Goal: Task Accomplishment & Management: Use online tool/utility

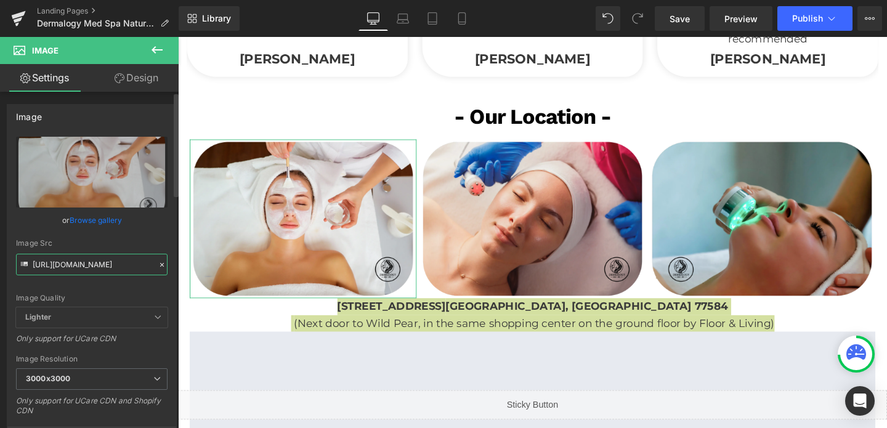
click at [86, 268] on input "[URL][DOMAIN_NAME]" at bounding box center [91, 265] width 151 height 22
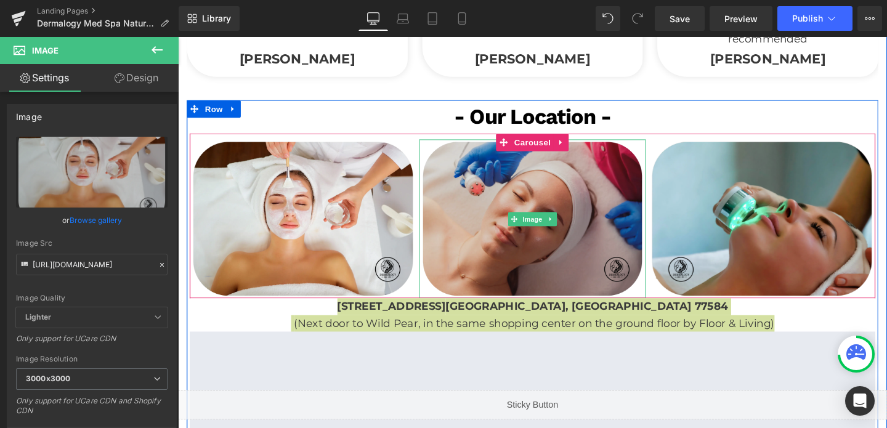
click at [606, 152] on img at bounding box center [551, 228] width 238 height 167
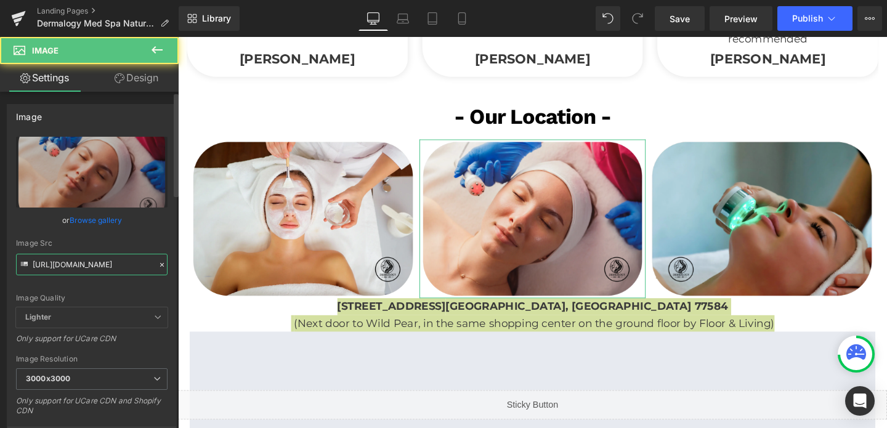
click at [101, 254] on input "[URL][DOMAIN_NAME]" at bounding box center [91, 265] width 151 height 22
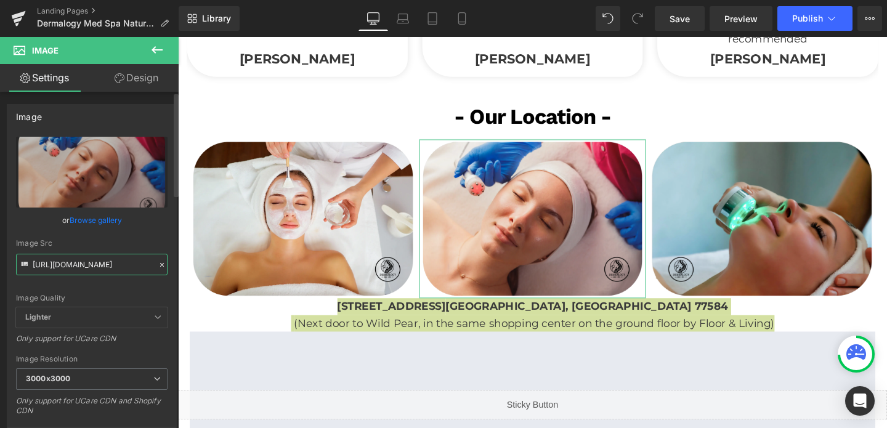
click at [101, 254] on input "[URL][DOMAIN_NAME]" at bounding box center [91, 265] width 151 height 22
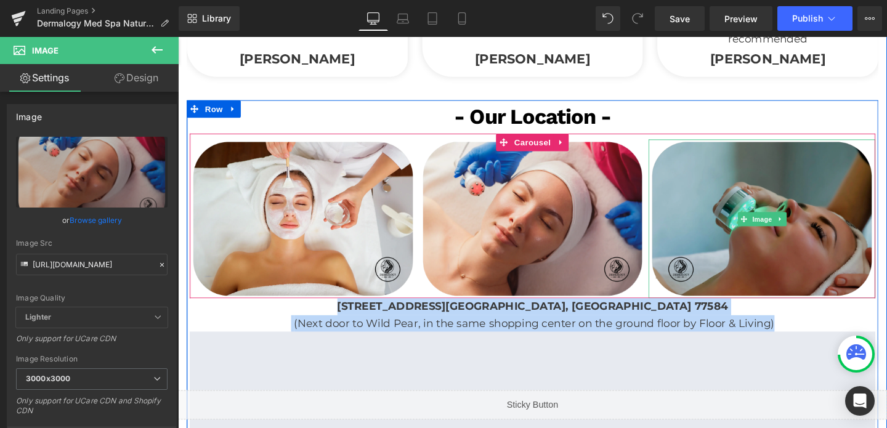
click at [746, 165] on img at bounding box center [791, 228] width 238 height 167
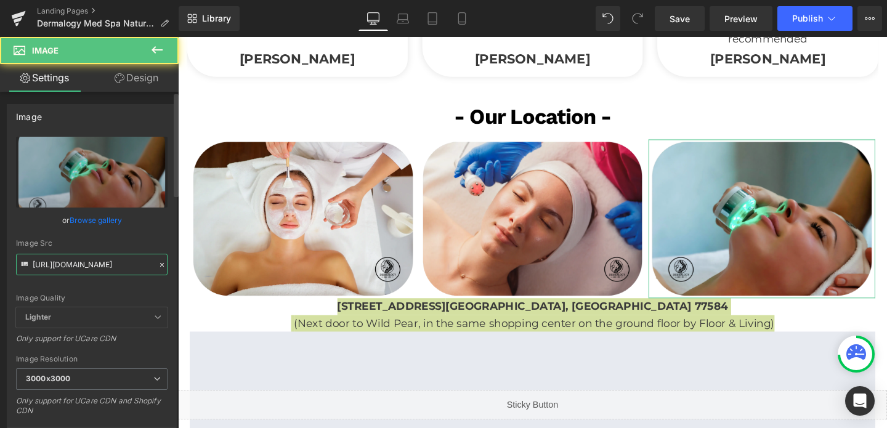
click at [97, 263] on input "[URL][DOMAIN_NAME]" at bounding box center [91, 265] width 151 height 22
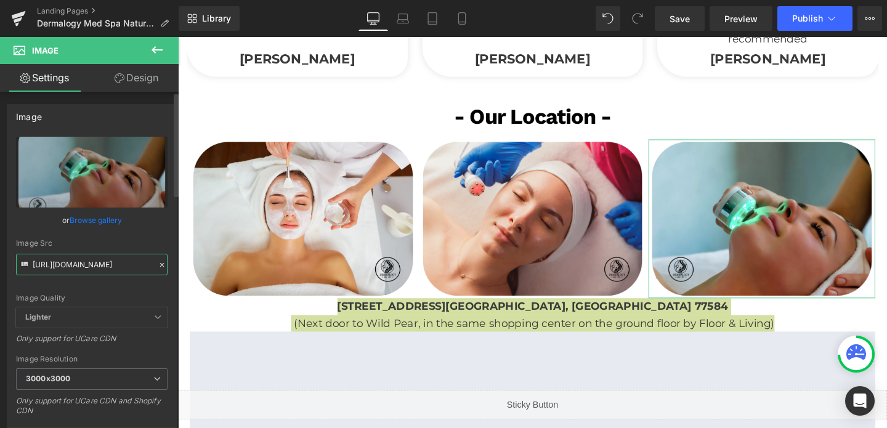
click at [97, 263] on input "[URL][DOMAIN_NAME]" at bounding box center [91, 265] width 151 height 22
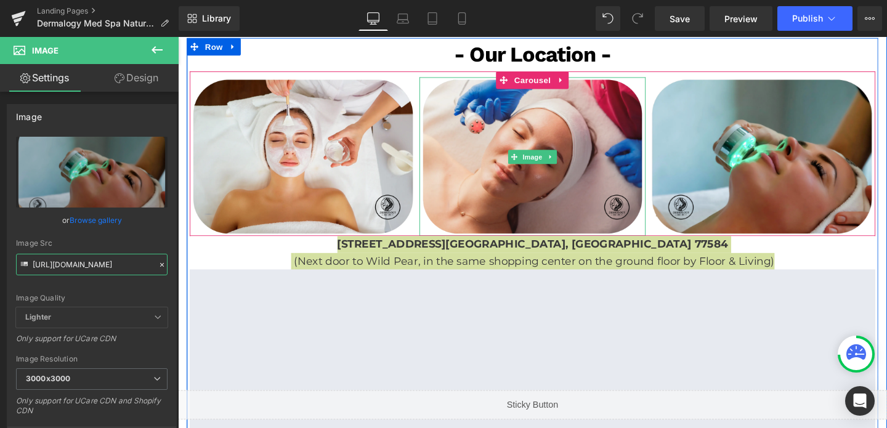
scroll to position [2238, 0]
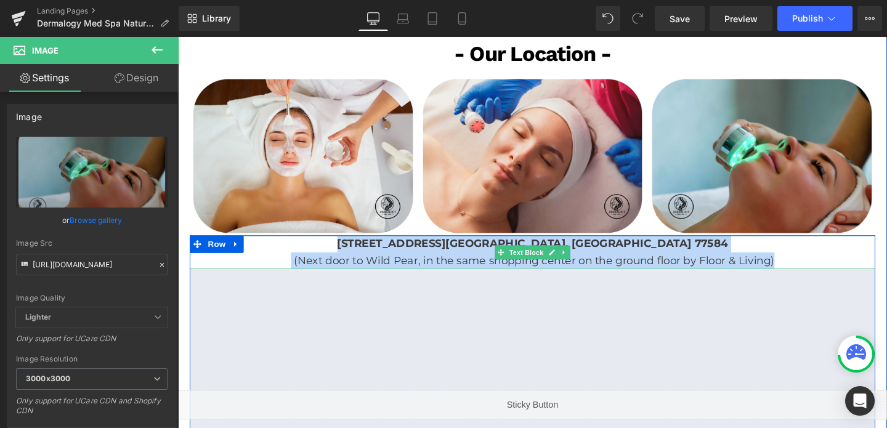
click at [414, 246] on p "9330 W Broadway St #410 Pearland, TX 77584" at bounding box center [550, 255] width 720 height 18
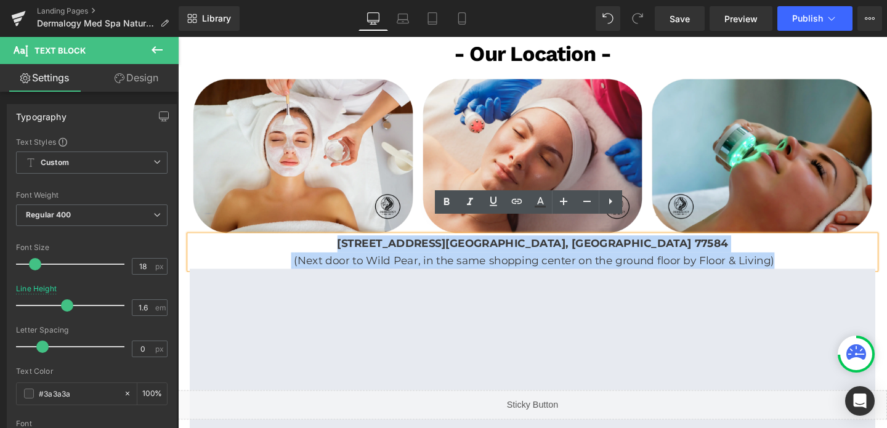
drag, startPoint x: 414, startPoint y: 232, endPoint x: 819, endPoint y: 252, distance: 405.7
click at [819, 252] on div "9330 W Broadway St #410 Pearland, TX 77584 (Next door to Wild Pear, in the same…" at bounding box center [550, 264] width 720 height 36
copy div "9330 W Broadway St #410 Pearland, TX 77584 (Next door to Wild Pear, in the same…"
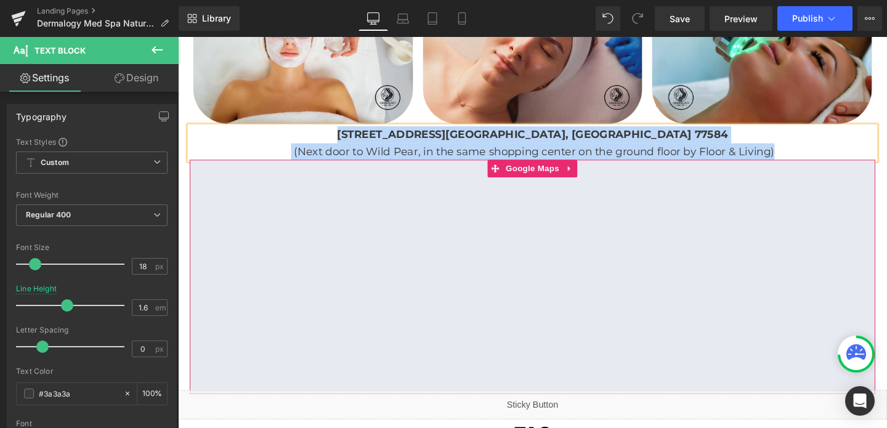
scroll to position [2576, 0]
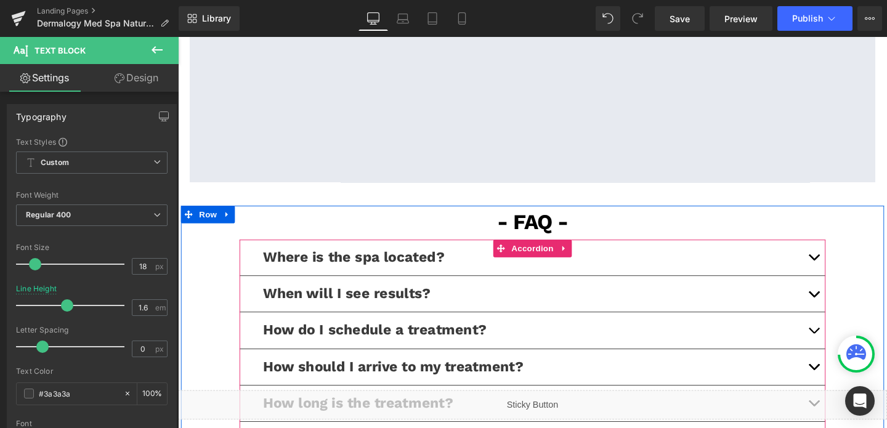
click at [849, 253] on button "button" at bounding box center [846, 269] width 25 height 38
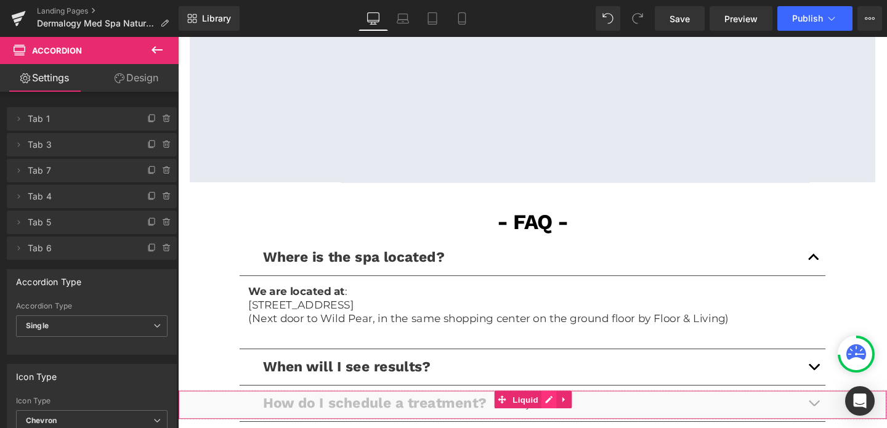
click at [567, 421] on div "Liquid" at bounding box center [550, 423] width 745 height 31
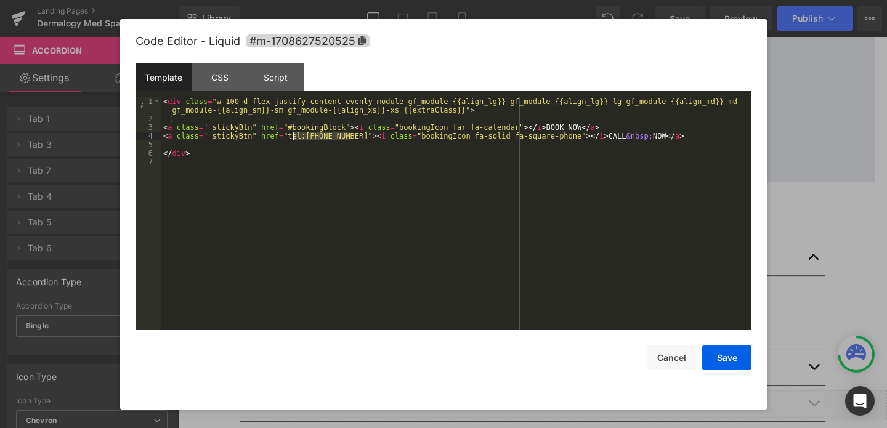
drag, startPoint x: 350, startPoint y: 137, endPoint x: 290, endPoint y: 139, distance: 60.4
click at [290, 139] on div "< div class = "w-100 d-flex justify-content-evenly module gf_module-{{align_lg}…" at bounding box center [456, 226] width 591 height 259
drag, startPoint x: 287, startPoint y: 137, endPoint x: 349, endPoint y: 137, distance: 62.2
click at [349, 137] on div "< div class = "w-100 d-flex justify-content-evenly module gf_module-{{align_lg}…" at bounding box center [456, 226] width 591 height 259
click at [677, 358] on button "Cancel" at bounding box center [671, 357] width 49 height 25
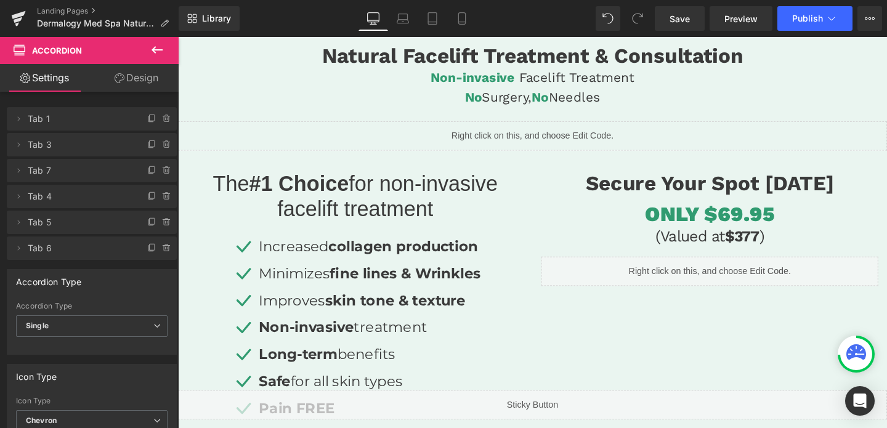
scroll to position [0, 0]
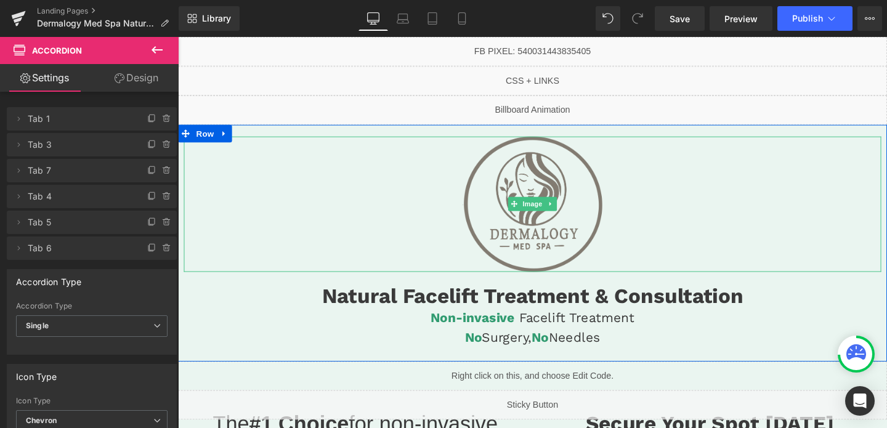
click at [591, 181] on img at bounding box center [550, 213] width 147 height 142
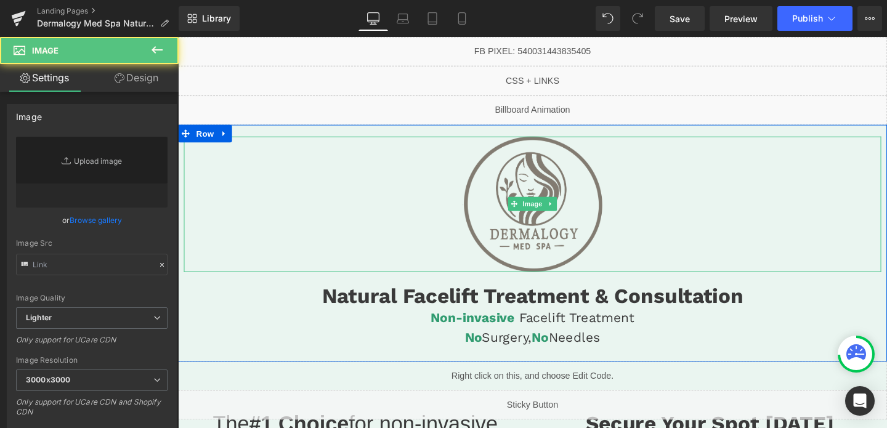
type input "[URL][DOMAIN_NAME]"
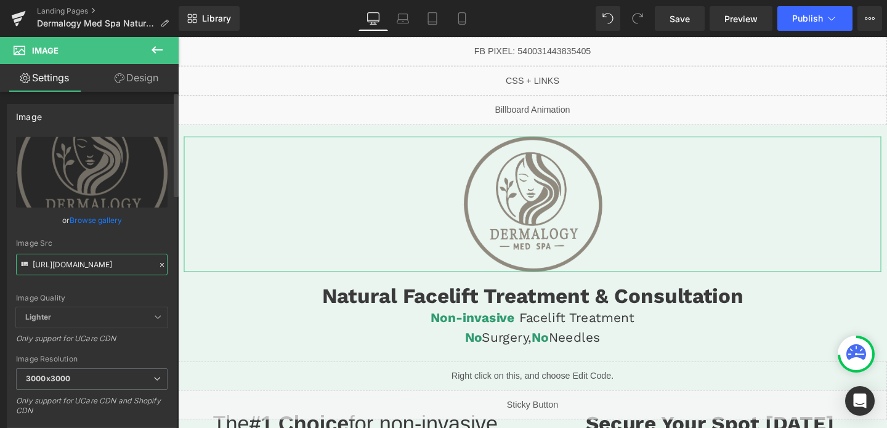
click at [78, 264] on input "[URL][DOMAIN_NAME]" at bounding box center [91, 265] width 151 height 22
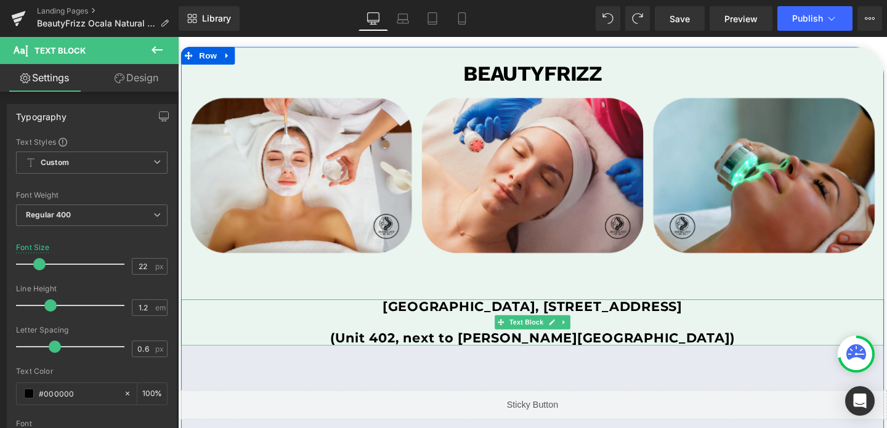
click at [440, 350] on p "(Unit 402, next to [PERSON_NAME][GEOGRAPHIC_DATA])" at bounding box center [550, 353] width 739 height 16
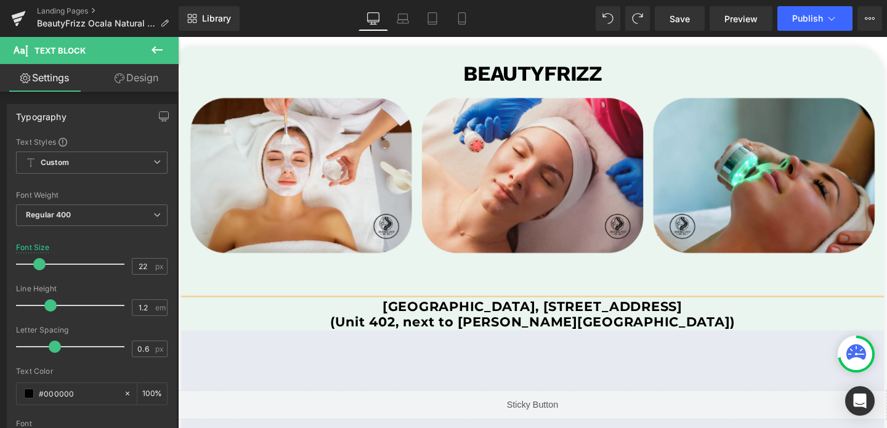
click at [486, 341] on b "(Unit 402, next to [PERSON_NAME][GEOGRAPHIC_DATA])" at bounding box center [550, 336] width 425 height 17
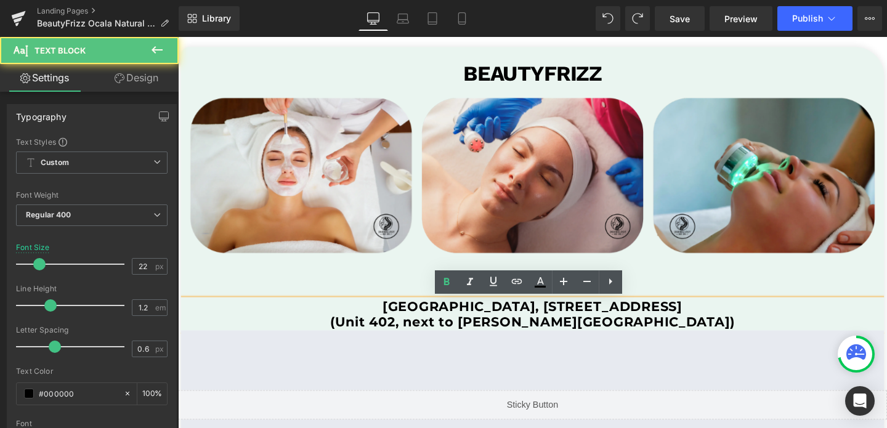
click at [486, 341] on b "(Unit 402, next to [PERSON_NAME][GEOGRAPHIC_DATA])" at bounding box center [550, 336] width 425 height 17
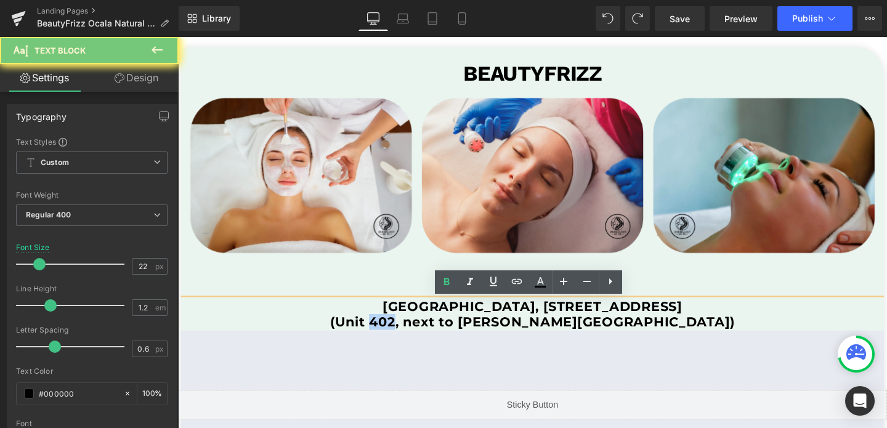
click at [486, 341] on b "(Unit 402, next to [PERSON_NAME][GEOGRAPHIC_DATA])" at bounding box center [550, 336] width 425 height 17
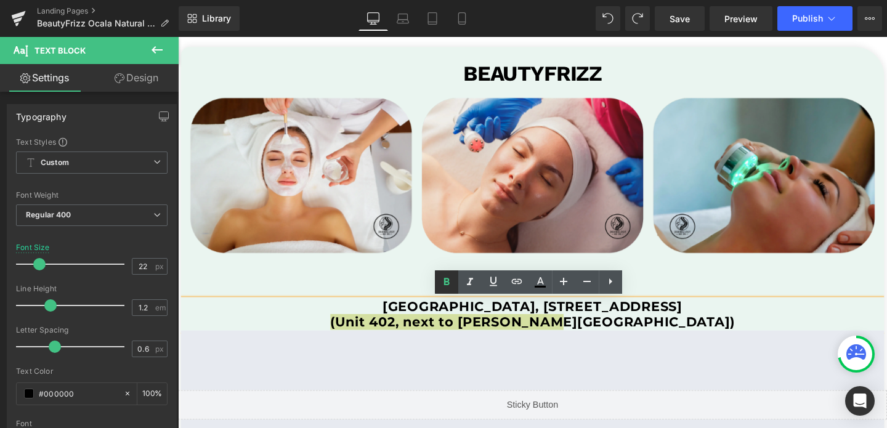
click at [450, 281] on icon at bounding box center [446, 282] width 15 height 15
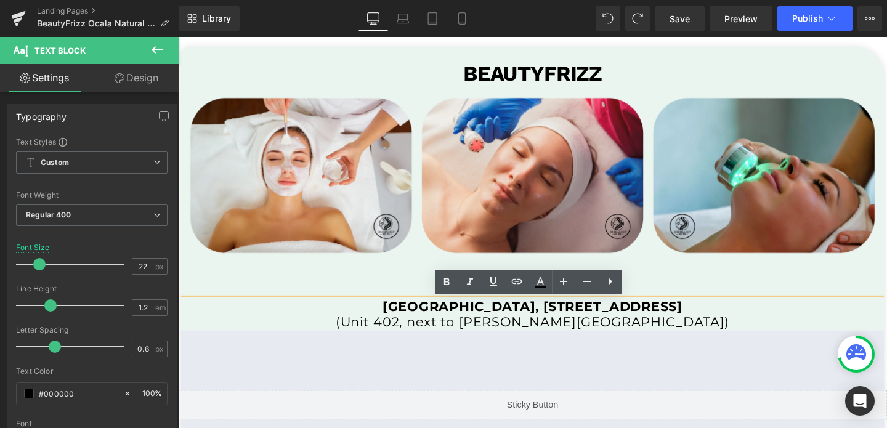
click at [657, 337] on p "(Unit 402, next to [PERSON_NAME][GEOGRAPHIC_DATA])" at bounding box center [550, 337] width 739 height 16
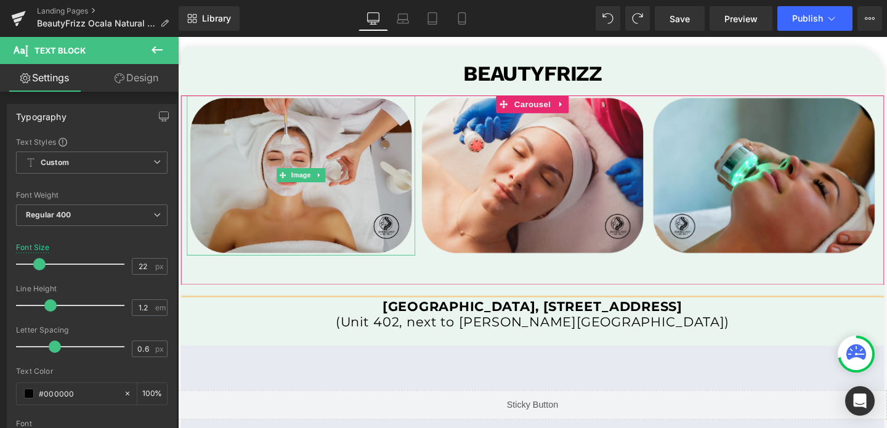
click at [319, 255] on img at bounding box center [307, 183] width 240 height 168
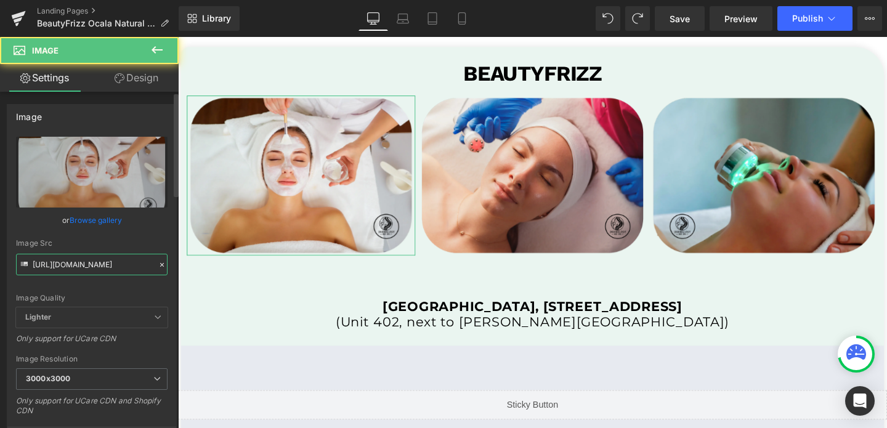
click at [93, 262] on input "[URL][DOMAIN_NAME]" at bounding box center [91, 265] width 151 height 22
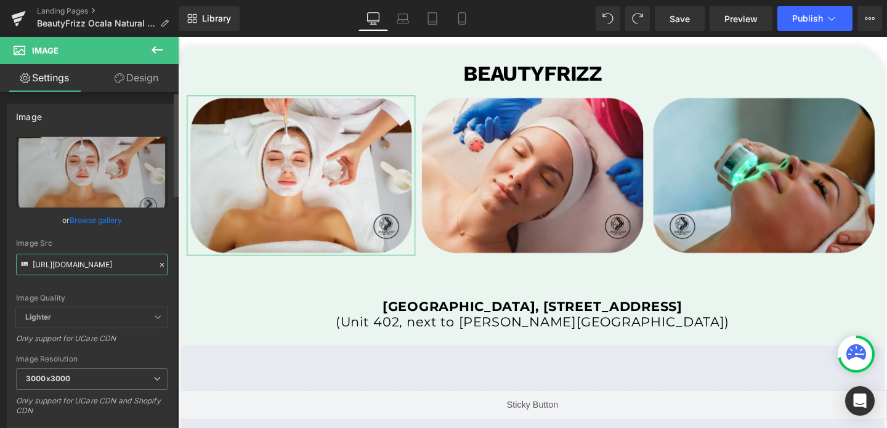
click at [93, 262] on input "[URL][DOMAIN_NAME]" at bounding box center [91, 265] width 151 height 22
paste input "BeautyFrizz_newlogo_3000x3000.png?v=1717509188"
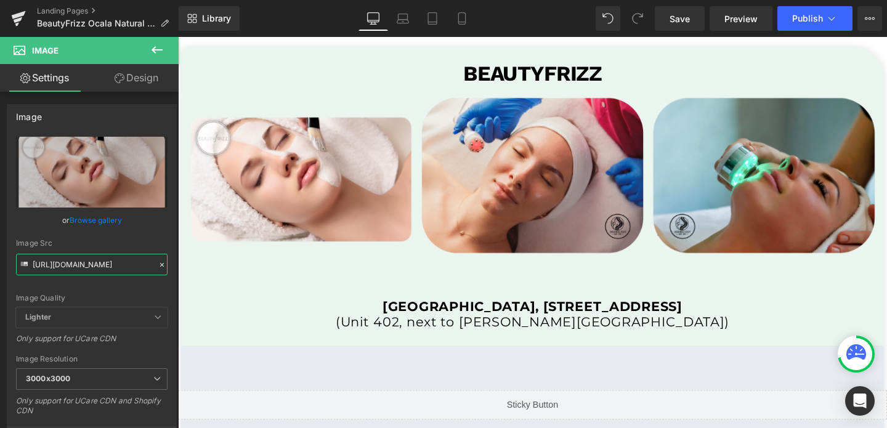
type input "[URL][DOMAIN_NAME]"
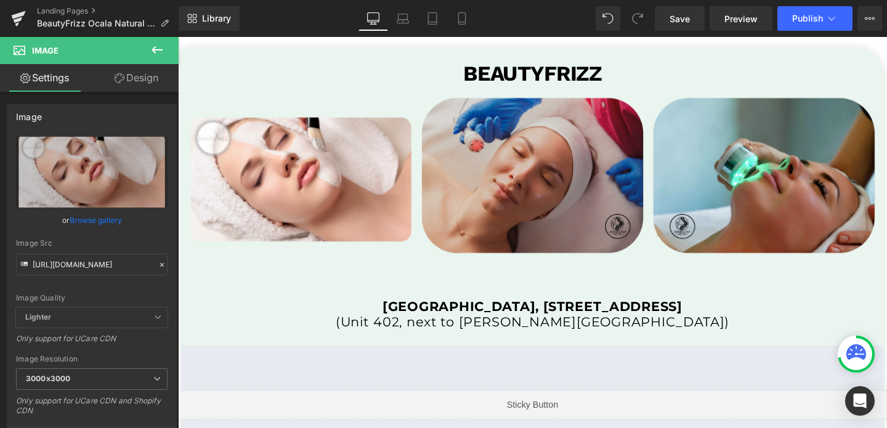
click at [550, 183] on span "Image" at bounding box center [551, 182] width 26 height 15
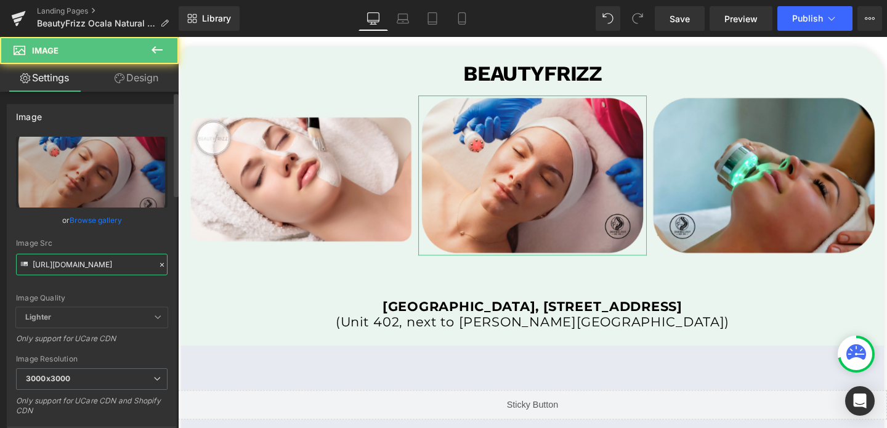
click at [137, 262] on input "[URL][DOMAIN_NAME]" at bounding box center [91, 265] width 151 height 22
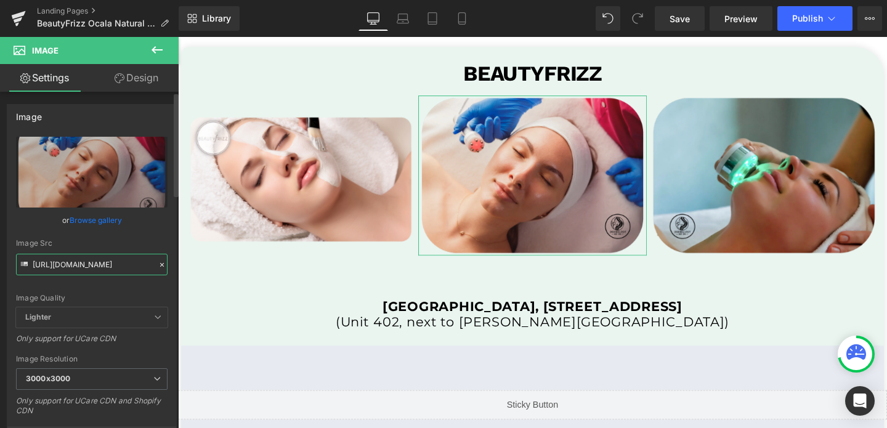
click at [137, 262] on input "[URL][DOMAIN_NAME]" at bounding box center [91, 265] width 151 height 22
paste input "BeautyFrizz_newlogo_1_3000x3000.png?v=1717509188"
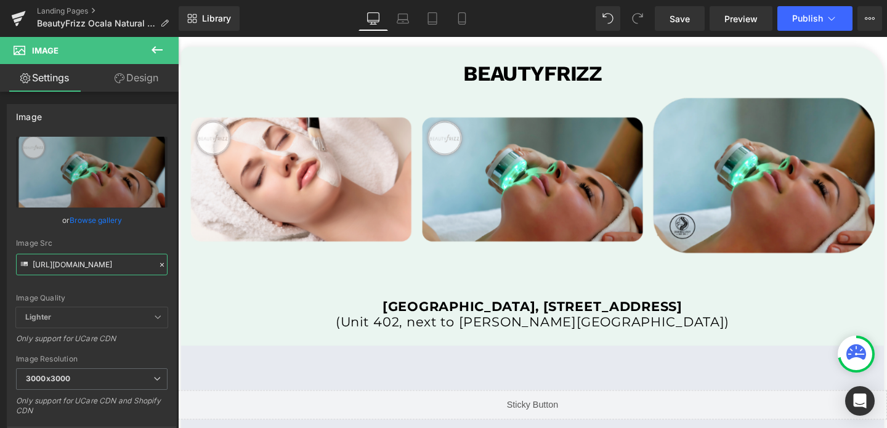
type input "[URL][DOMAIN_NAME]"
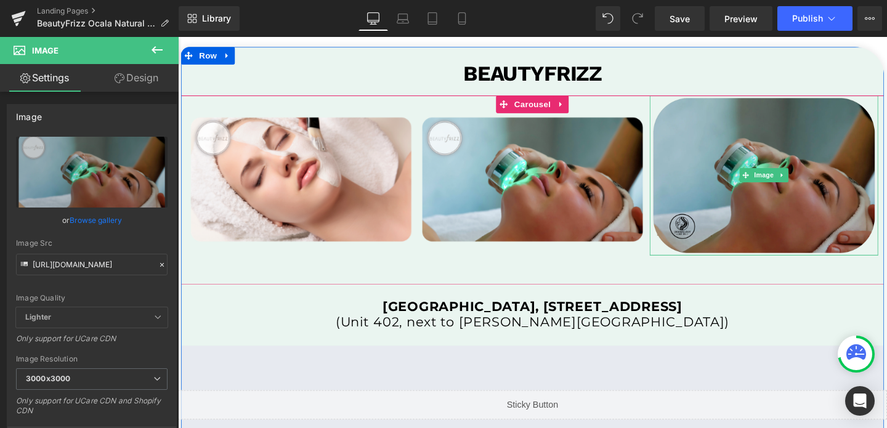
click at [744, 228] on img at bounding box center [794, 183] width 240 height 168
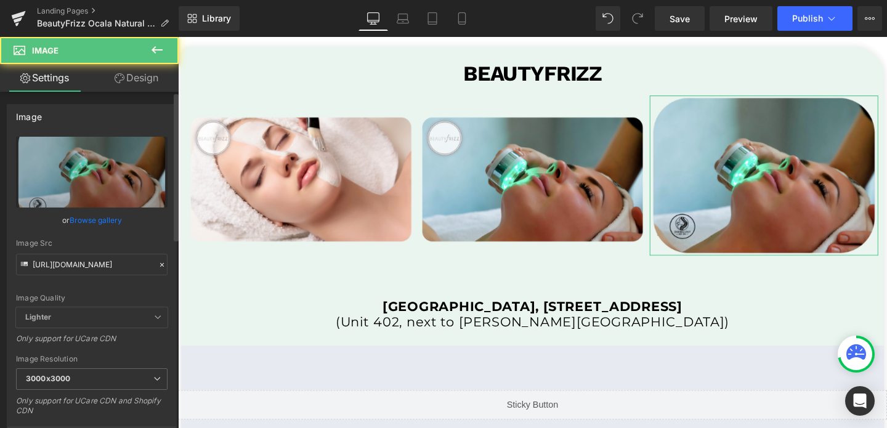
click at [107, 276] on div "Image Quality Lighter Lightest Lighter Lighter Lightest Only support for UCare …" at bounding box center [91, 222] width 151 height 171
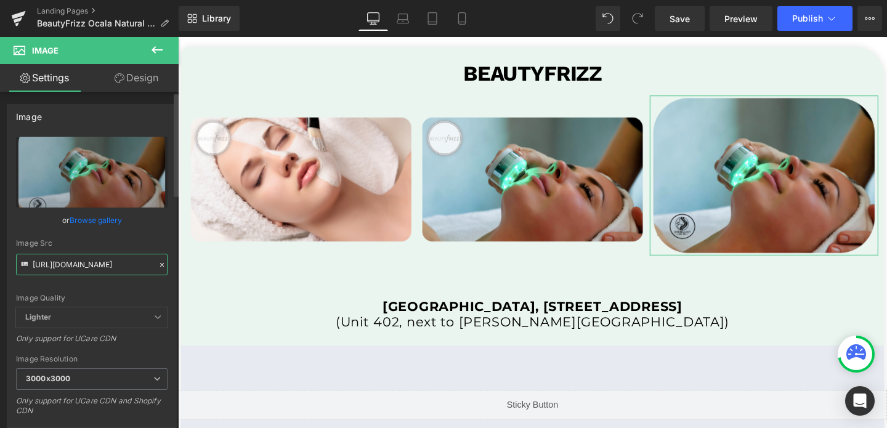
click at [109, 271] on input "[URL][DOMAIN_NAME]" at bounding box center [91, 265] width 151 height 22
paste input "BeautyFrizz_newlogo_3_3000x3000.png?v=1717509188"
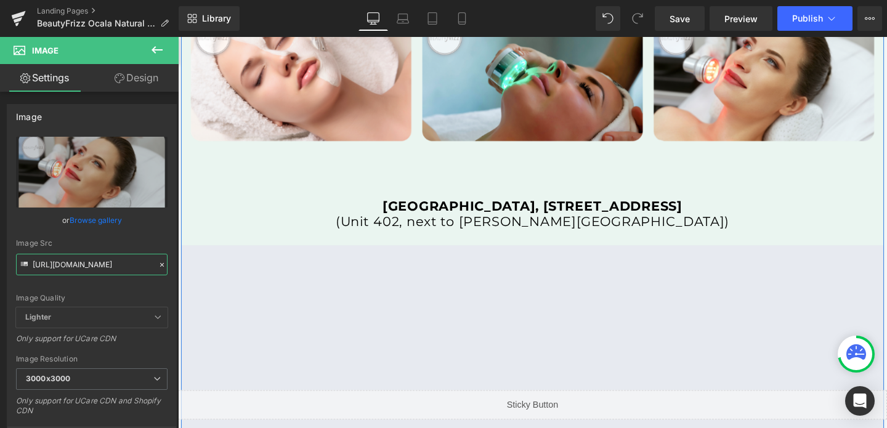
scroll to position [2526, 0]
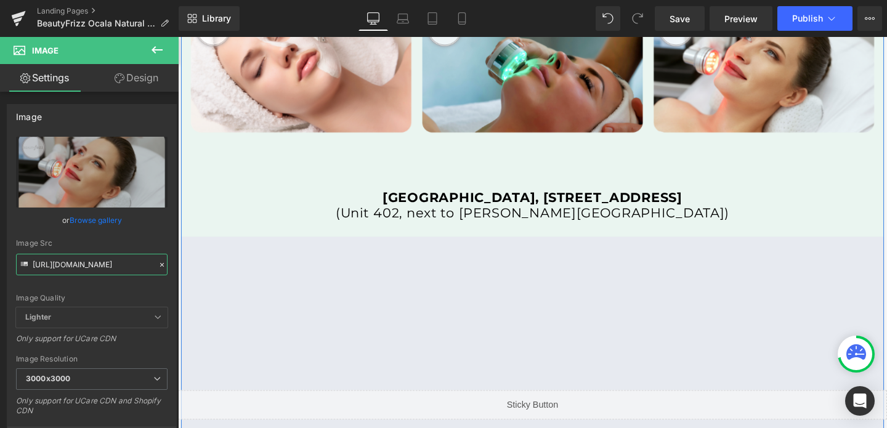
type input "[URL][DOMAIN_NAME]"
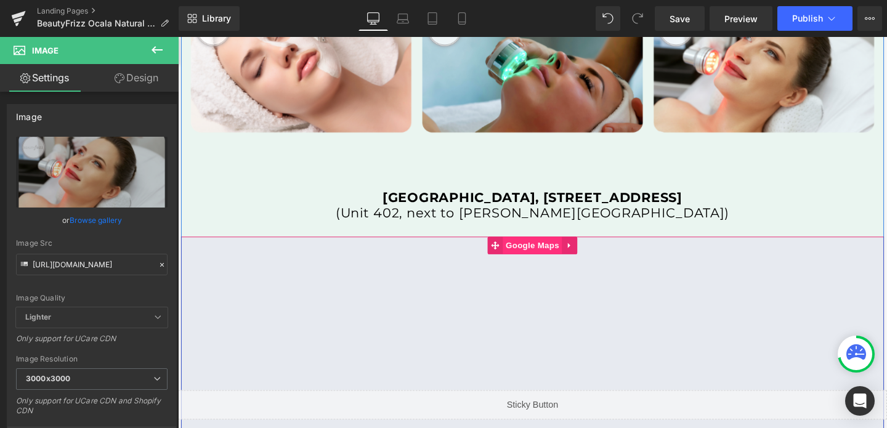
click at [538, 255] on span "Google Maps" at bounding box center [550, 256] width 62 height 18
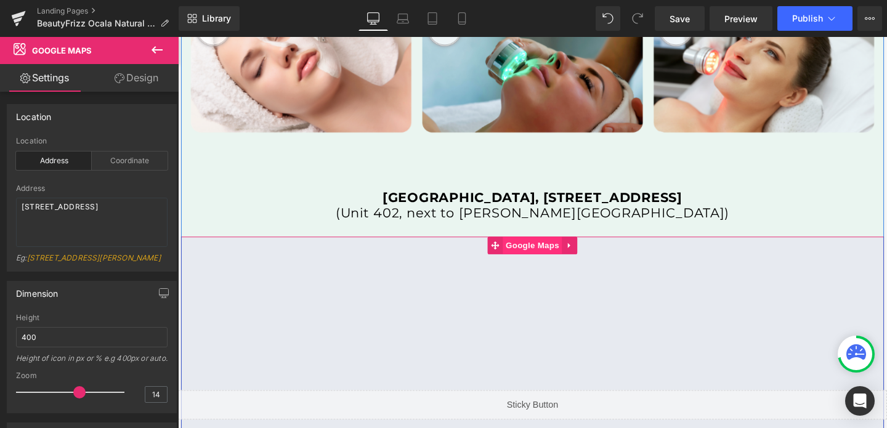
click at [567, 259] on span "Google Maps" at bounding box center [550, 256] width 62 height 18
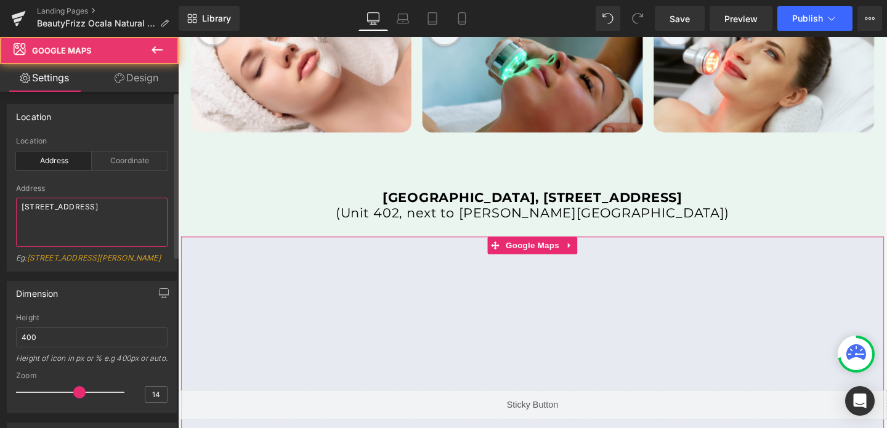
click at [68, 207] on textarea "[STREET_ADDRESS]" at bounding box center [91, 222] width 151 height 49
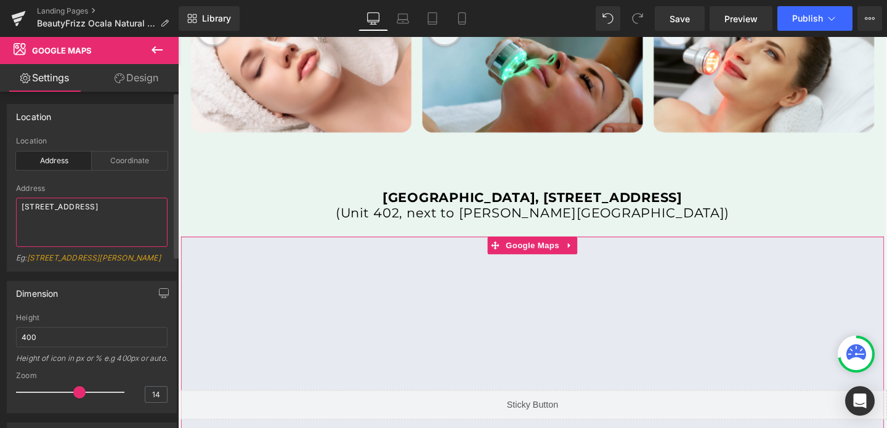
click at [68, 207] on textarea "[STREET_ADDRESS]" at bounding box center [91, 222] width 151 height 49
paste textarea "[GEOGRAPHIC_DATA], [STREET_ADDRESS]"
type textarea "[GEOGRAPHIC_DATA], [STREET_ADDRESS]"
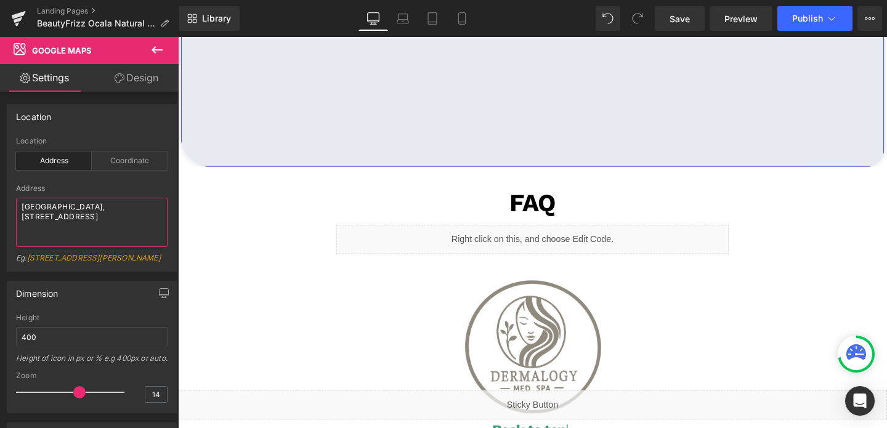
scroll to position [2857, 0]
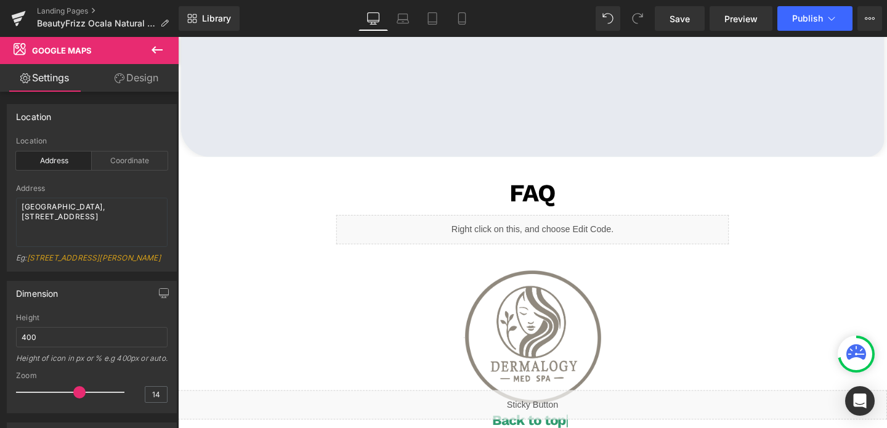
click at [519, 239] on div "Liquid" at bounding box center [550, 239] width 413 height 31
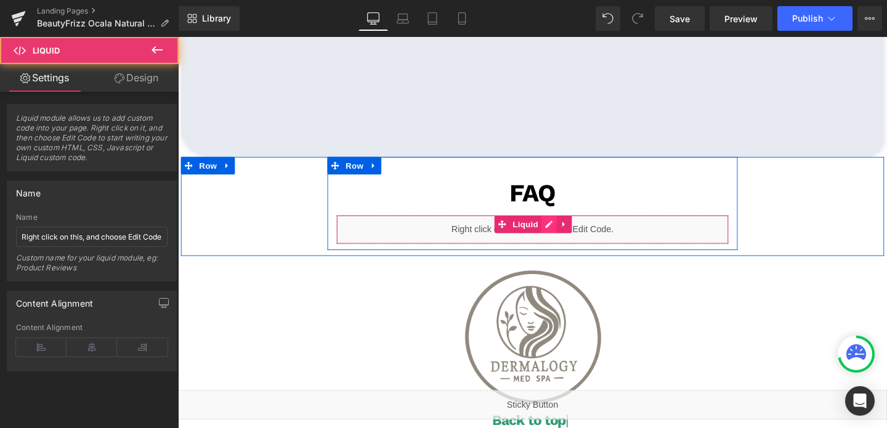
click at [570, 230] on div "Liquid" at bounding box center [550, 239] width 413 height 31
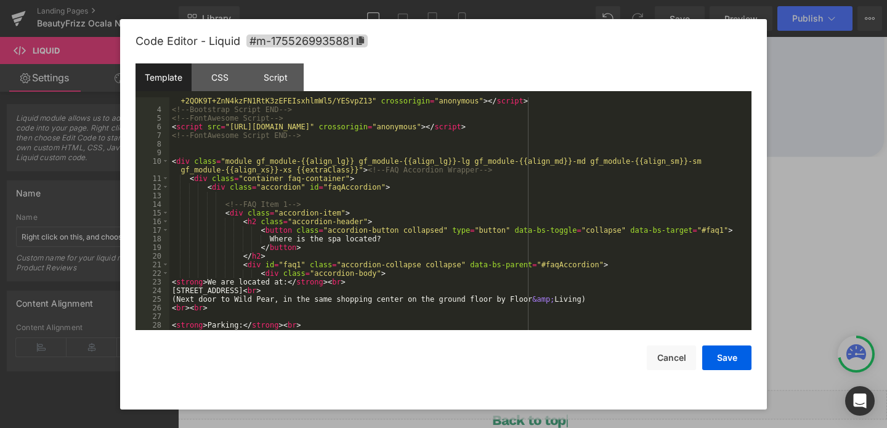
scroll to position [115, 0]
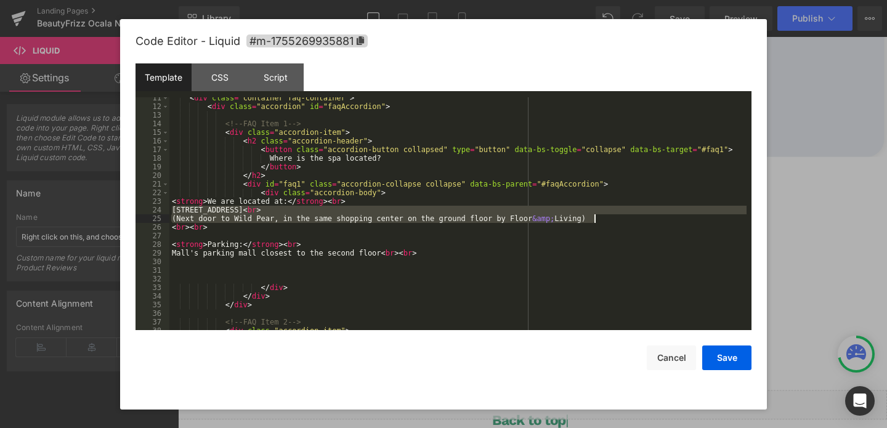
drag, startPoint x: 172, startPoint y: 209, endPoint x: 611, endPoint y: 217, distance: 439.7
click at [611, 217] on div "< div class = "container faq-container" > < div class = "accordion" id = "faqAc…" at bounding box center [457, 219] width 577 height 250
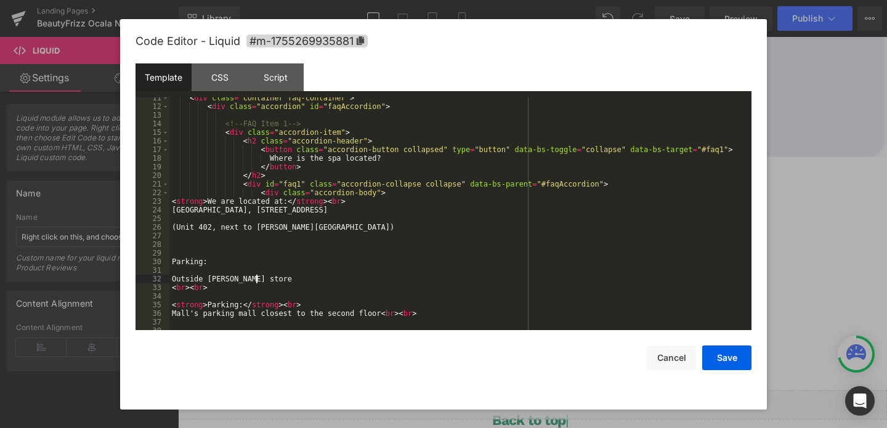
click at [176, 248] on div "< div class = "container faq-container" > < div class = "accordion" id = "faqAc…" at bounding box center [457, 219] width 577 height 250
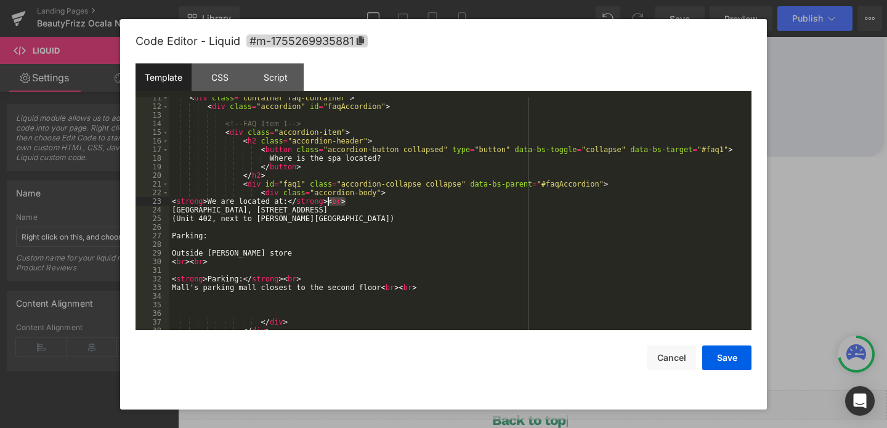
drag, startPoint x: 348, startPoint y: 201, endPoint x: 328, endPoint y: 203, distance: 20.4
click at [328, 203] on div "< div class = "container faq-container" > < div class = "accordion" id = "faqAc…" at bounding box center [457, 219] width 577 height 250
click at [403, 206] on div "< div class = "container faq-container" > < div class = "accordion" id = "faqAc…" at bounding box center [457, 219] width 577 height 250
click at [390, 209] on div "< div class = "container faq-container" > < div class = "accordion" id = "faqAc…" at bounding box center [457, 219] width 577 height 250
click at [347, 222] on div "< div class = "container faq-container" > < div class = "accordion" id = "faqAc…" at bounding box center [457, 219] width 577 height 250
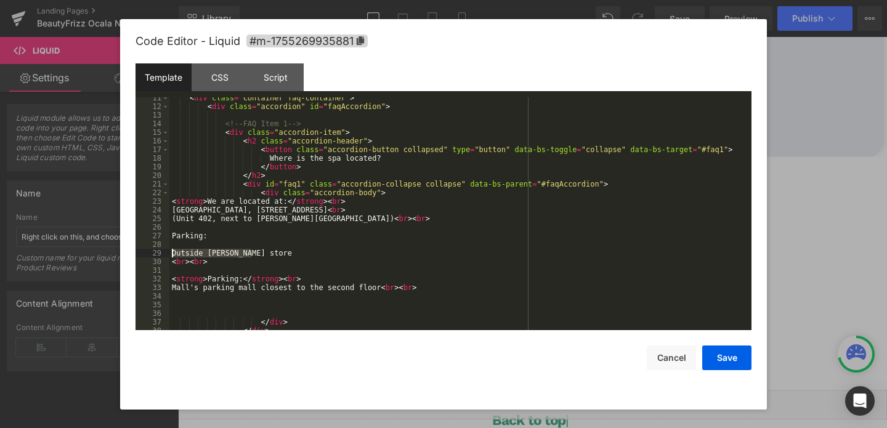
drag, startPoint x: 252, startPoint y: 252, endPoint x: 173, endPoint y: 255, distance: 78.9
click at [172, 255] on div "< div class = "container faq-container" > < div class = "accordion" id = "faqAc…" at bounding box center [457, 219] width 577 height 250
drag, startPoint x: 379, startPoint y: 287, endPoint x: 171, endPoint y: 288, distance: 208.1
click at [171, 288] on div "< div class = "container faq-container" > < div class = "accordion" id = "faqAc…" at bounding box center [457, 219] width 577 height 250
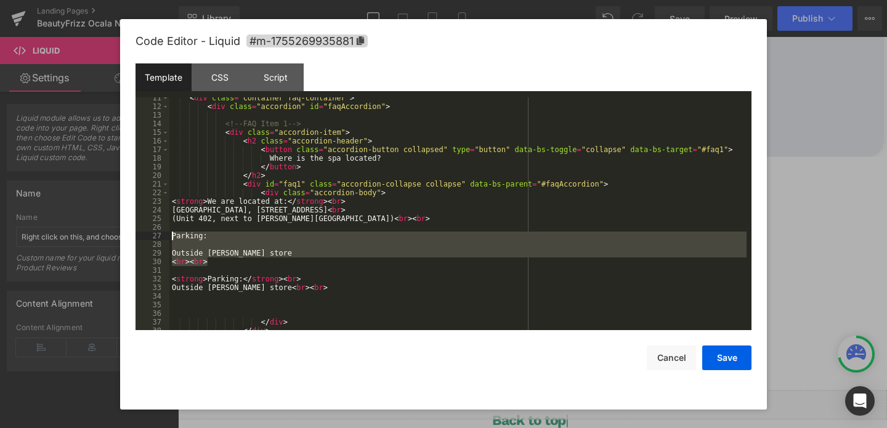
drag, startPoint x: 220, startPoint y: 261, endPoint x: 169, endPoint y: 235, distance: 57.3
click at [169, 235] on div "< div class = "container faq-container" > < div class = "accordion" id = "faqAc…" at bounding box center [457, 219] width 577 height 250
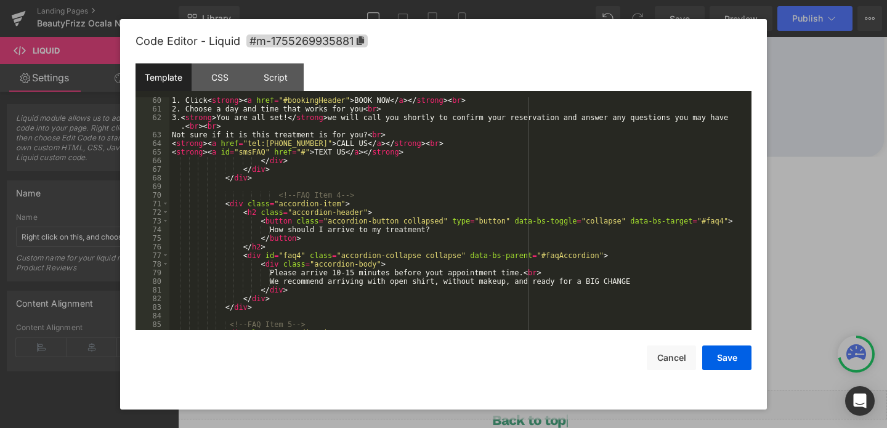
scroll to position [546, 0]
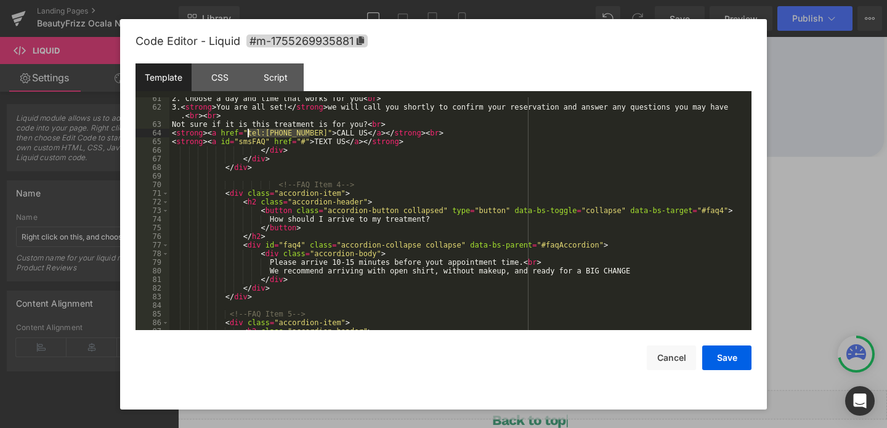
drag, startPoint x: 308, startPoint y: 135, endPoint x: 249, endPoint y: 133, distance: 59.8
click at [249, 133] on div "2. Choose a day and time that works for you < br > 3. < strong > You are all se…" at bounding box center [457, 219] width 577 height 250
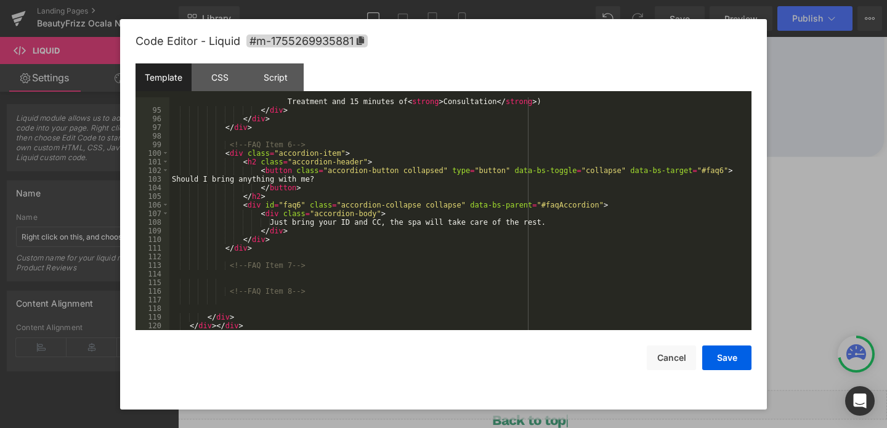
scroll to position [845, 0]
click at [714, 352] on button "Save" at bounding box center [726, 357] width 49 height 25
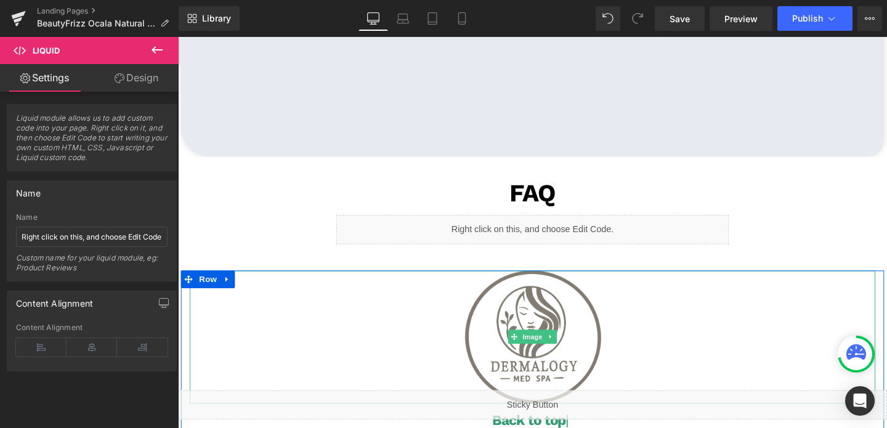
click at [518, 316] on img at bounding box center [550, 353] width 144 height 140
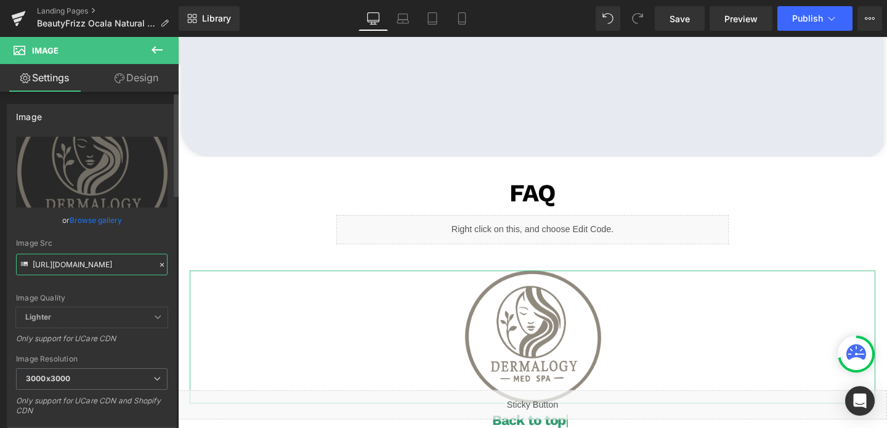
click at [102, 264] on input "[URL][DOMAIN_NAME]" at bounding box center [91, 265] width 151 height 22
paste input "BeautyFrizz_logo_new_3000x3000.png?v=1717508402"
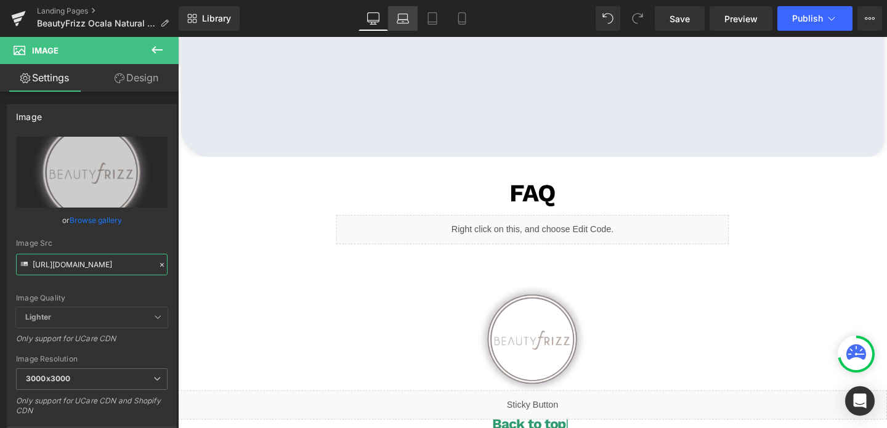
type input "[URL][DOMAIN_NAME]"
click at [395, 25] on link "Laptop" at bounding box center [403, 18] width 30 height 25
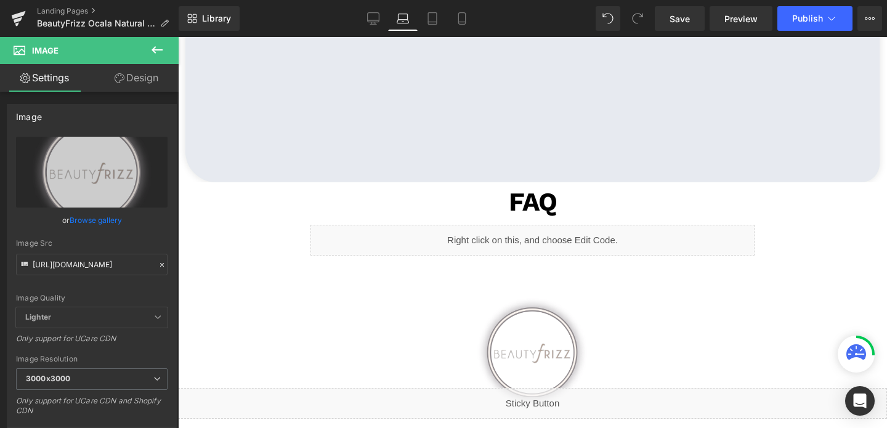
scroll to position [2903, 0]
click at [430, 27] on link "Tablet" at bounding box center [432, 18] width 30 height 25
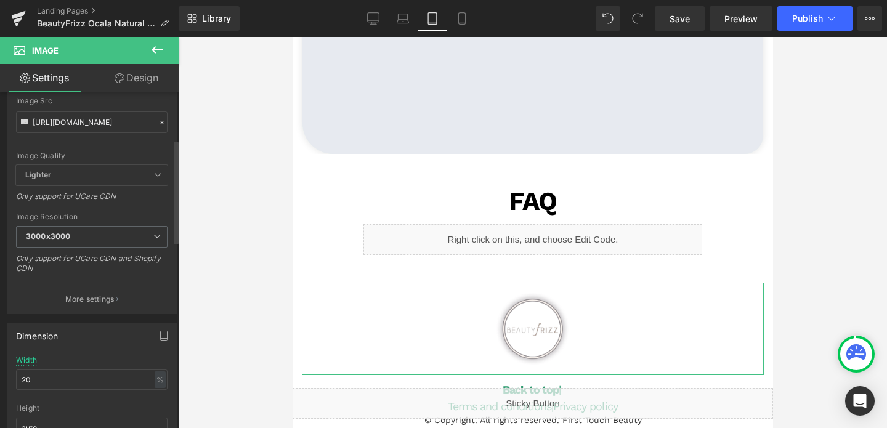
scroll to position [164, 0]
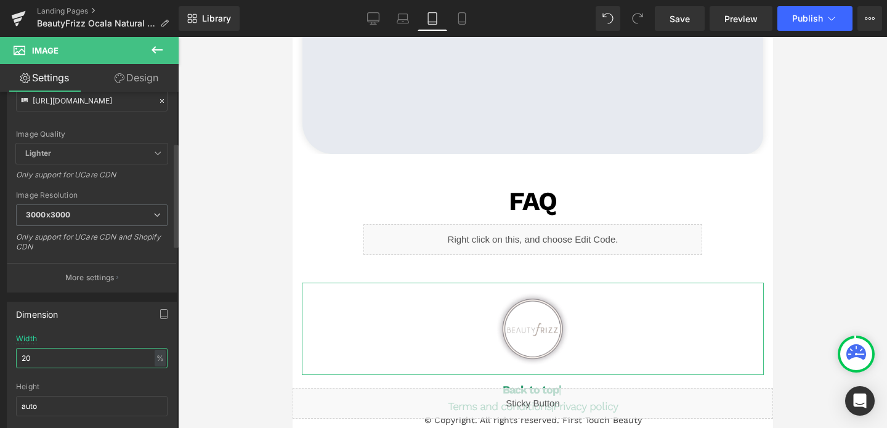
click at [41, 354] on input "20" at bounding box center [91, 358] width 151 height 20
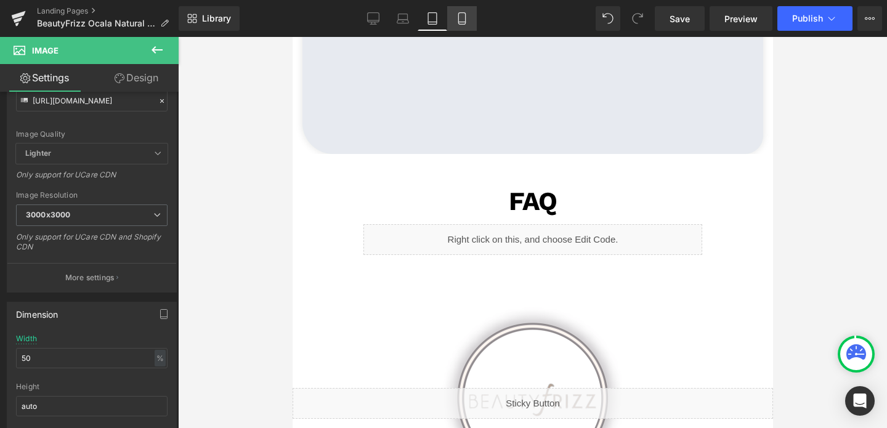
click at [471, 15] on link "Mobile" at bounding box center [462, 18] width 30 height 25
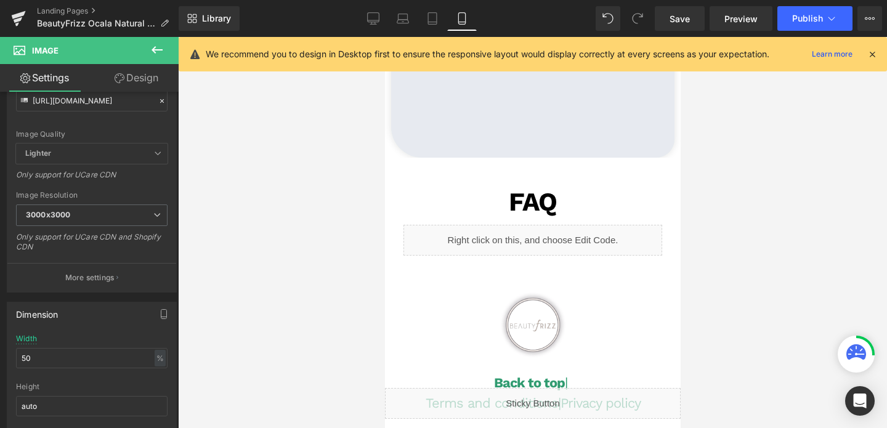
scroll to position [4263, 0]
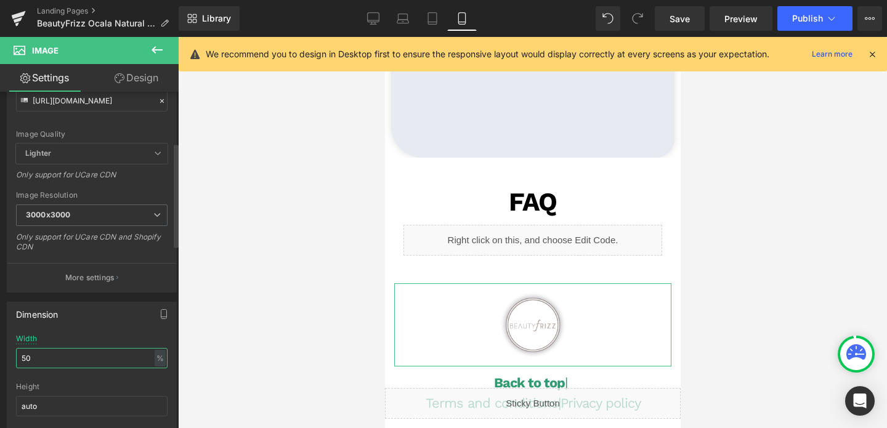
click at [45, 361] on input "50" at bounding box center [91, 358] width 151 height 20
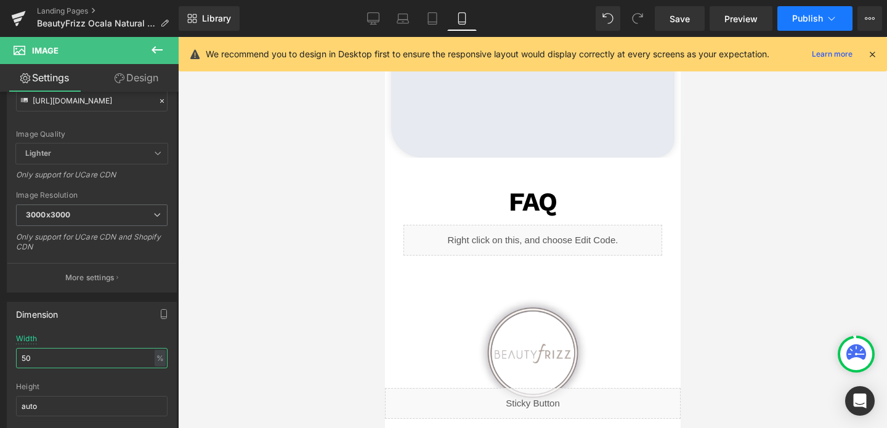
type input "50"
click at [810, 23] on span "Publish" at bounding box center [807, 19] width 31 height 10
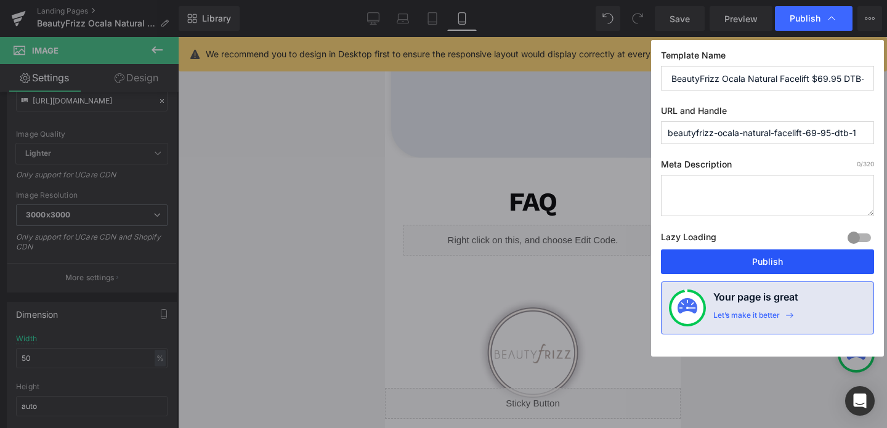
click at [730, 254] on button "Publish" at bounding box center [767, 261] width 213 height 25
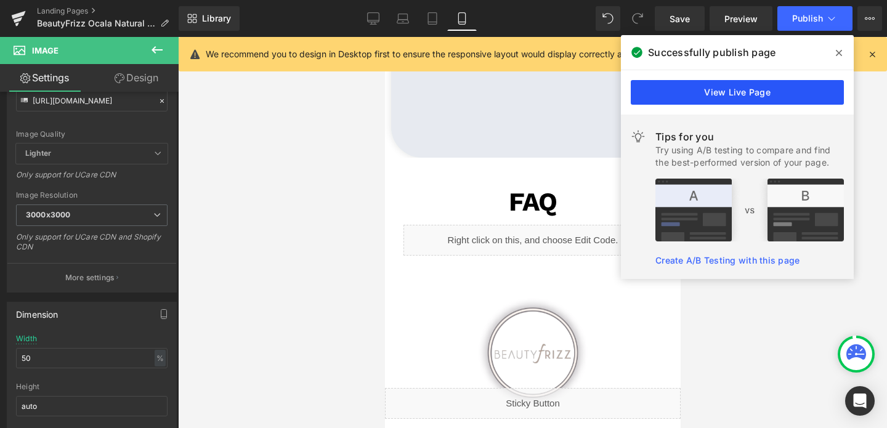
click at [759, 101] on link "View Live Page" at bounding box center [737, 92] width 213 height 25
